Goal: Navigation & Orientation: Find specific page/section

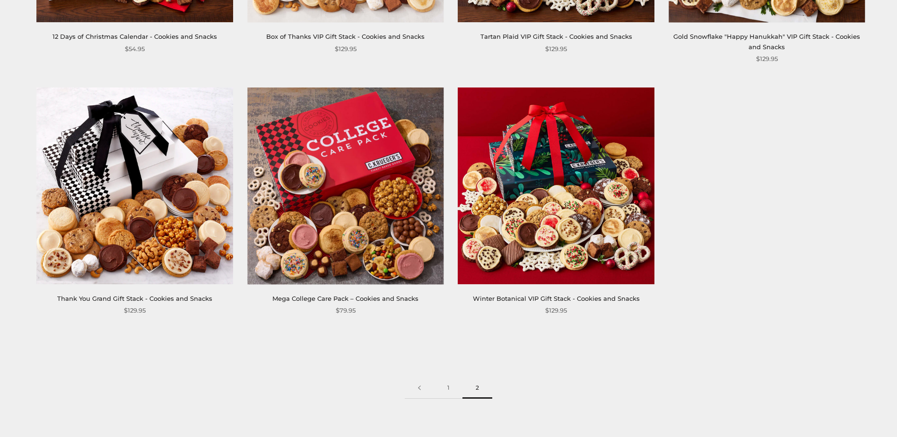
scroll to position [1276, 0]
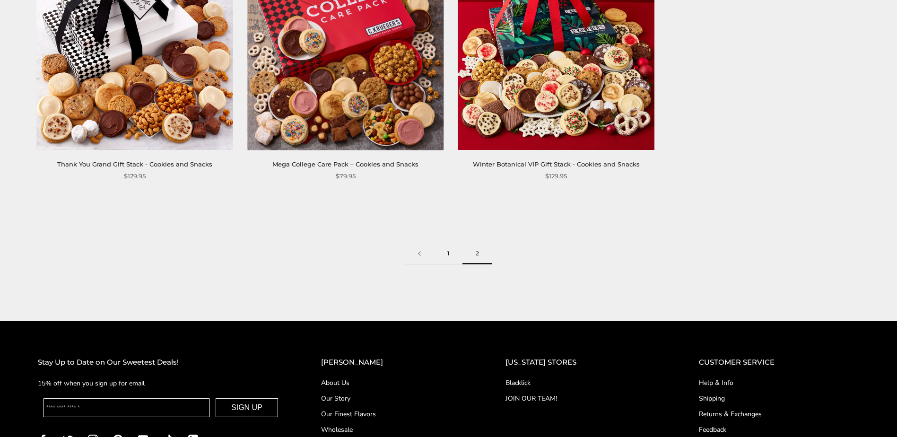
click at [440, 255] on link "1" at bounding box center [448, 253] width 28 height 21
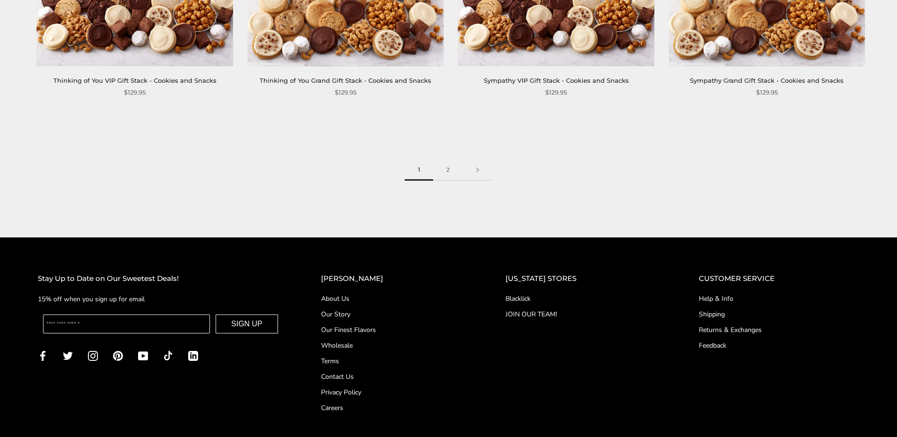
scroll to position [2410, 0]
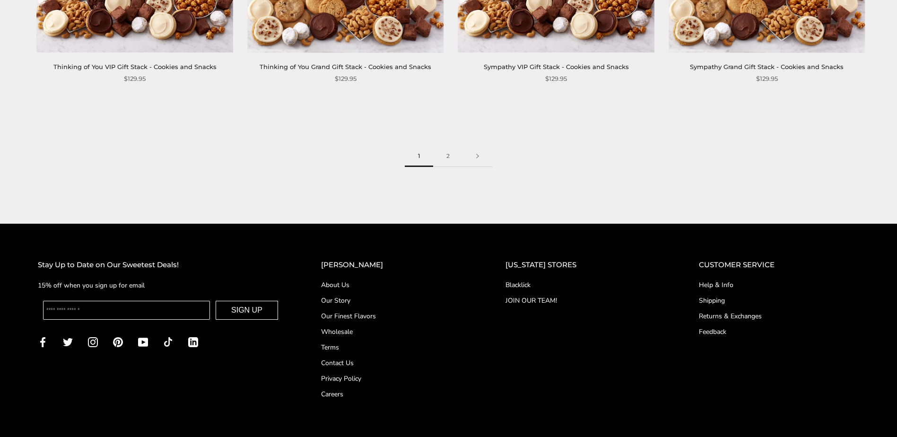
click at [358, 389] on link "Careers" at bounding box center [394, 394] width 147 height 10
